Goal: Communication & Community: Answer question/provide support

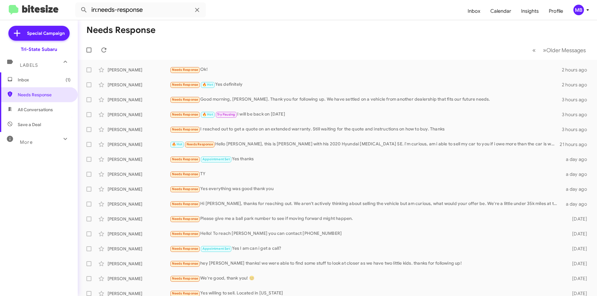
click at [38, 77] on span "Inbox (1)" at bounding box center [44, 80] width 53 height 6
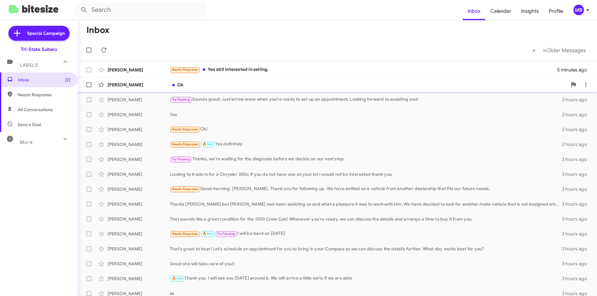
click at [157, 82] on div "[PERSON_NAME]" at bounding box center [139, 85] width 62 height 6
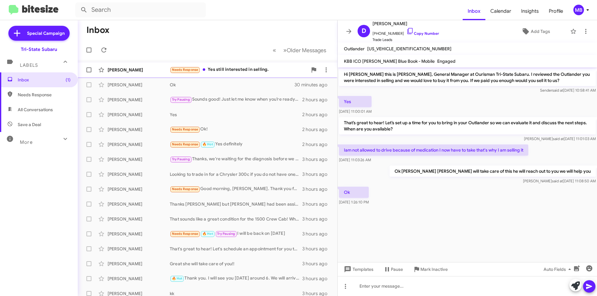
click at [224, 69] on div "Needs Response Yes still interested in selling." at bounding box center [239, 69] width 138 height 7
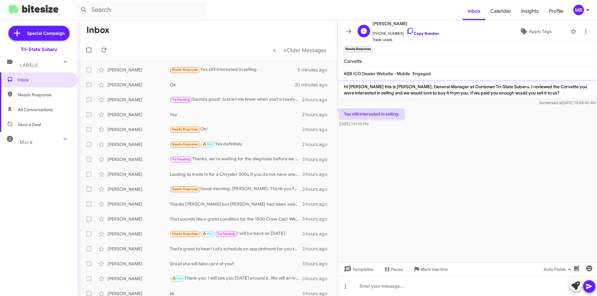
click at [425, 34] on link "Copy Number" at bounding box center [422, 33] width 33 height 5
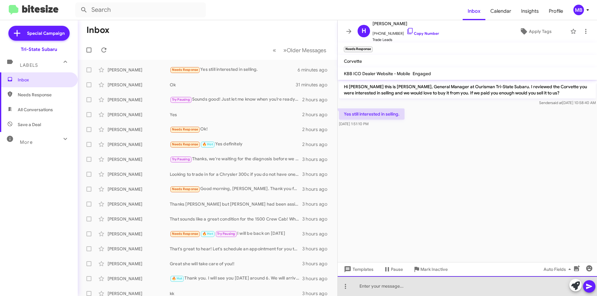
click at [419, 288] on div at bounding box center [467, 286] width 259 height 20
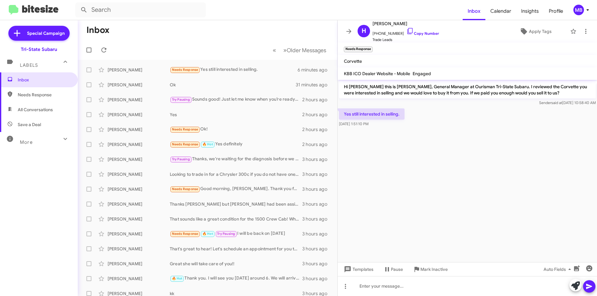
click at [47, 95] on span "Needs Response" at bounding box center [44, 95] width 53 height 6
type input "in:needs-response"
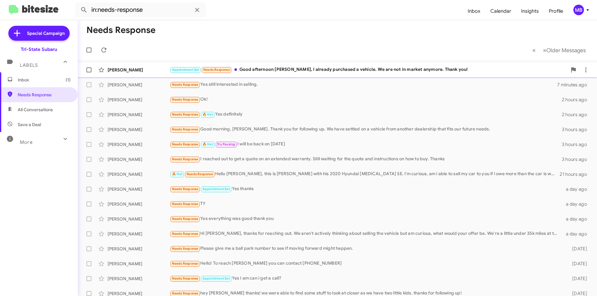
click at [138, 68] on div "[PERSON_NAME]" at bounding box center [139, 70] width 62 height 6
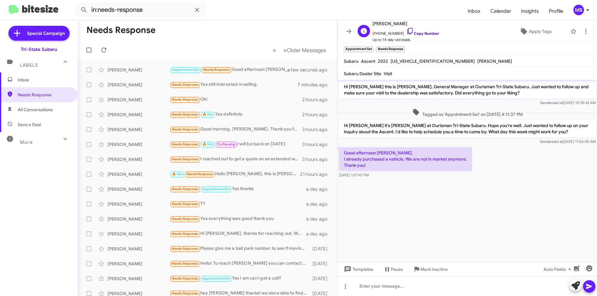
click at [423, 32] on link "Copy Number" at bounding box center [422, 33] width 33 height 5
drag, startPoint x: 386, startPoint y: 177, endPoint x: 357, endPoint y: 154, distance: 36.9
click at [343, 154] on div "Good afternoon [PERSON_NAME], I already purchased a vehicle. We are not in mark…" at bounding box center [405, 162] width 133 height 31
copy div "Good afternoon [PERSON_NAME], I already purchased a vehicle. We are not in mark…"
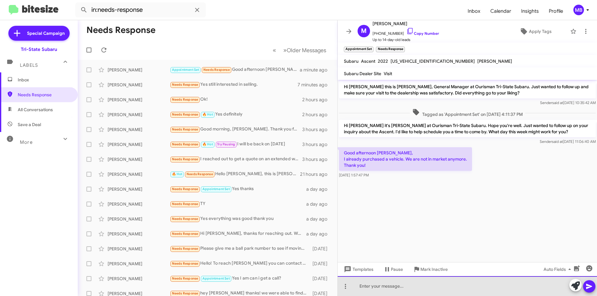
click at [466, 290] on div at bounding box center [467, 286] width 259 height 20
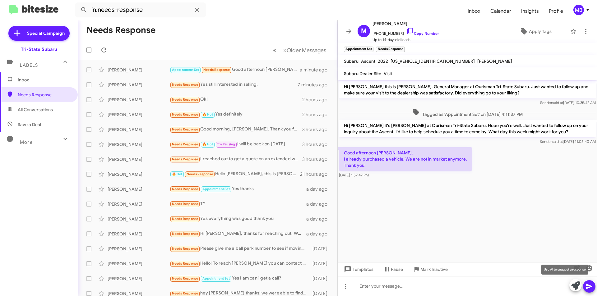
click at [574, 287] on icon at bounding box center [575, 286] width 9 height 9
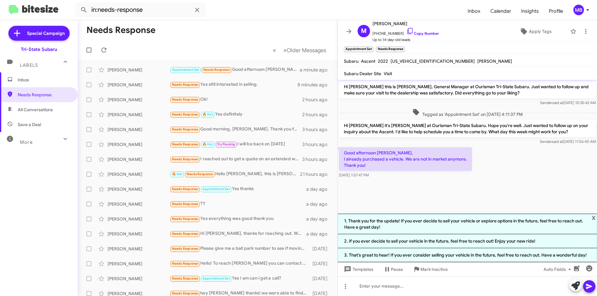
drag, startPoint x: 433, startPoint y: 258, endPoint x: 466, endPoint y: 262, distance: 32.5
click at [433, 258] on li "3. That's great to hear! If you ever consider selling your vehicle in the futur…" at bounding box center [467, 255] width 259 height 14
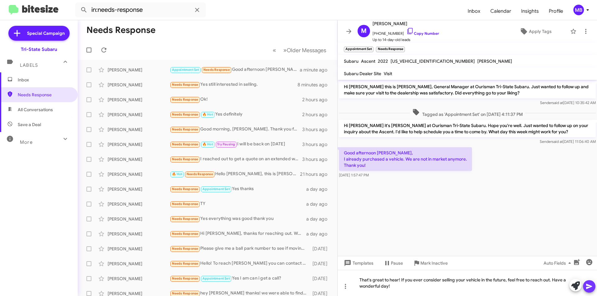
click at [587, 288] on icon at bounding box center [589, 286] width 6 height 5
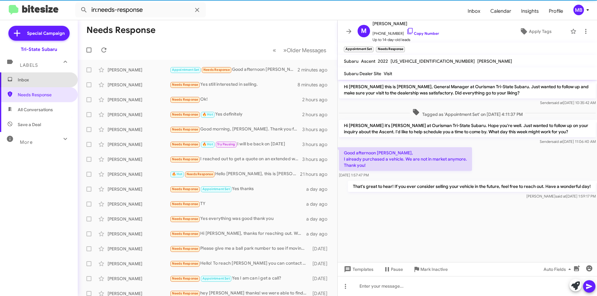
click at [49, 81] on span "Inbox" at bounding box center [44, 80] width 53 height 6
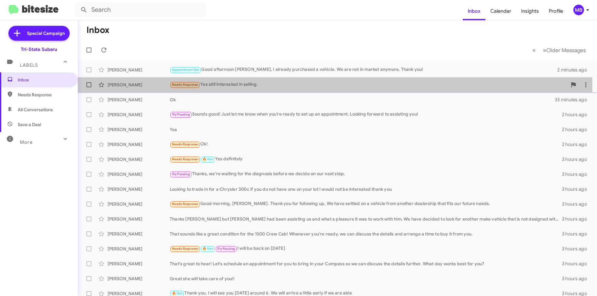
click at [152, 85] on div "[PERSON_NAME]" at bounding box center [139, 85] width 62 height 6
